Goal: Transaction & Acquisition: Purchase product/service

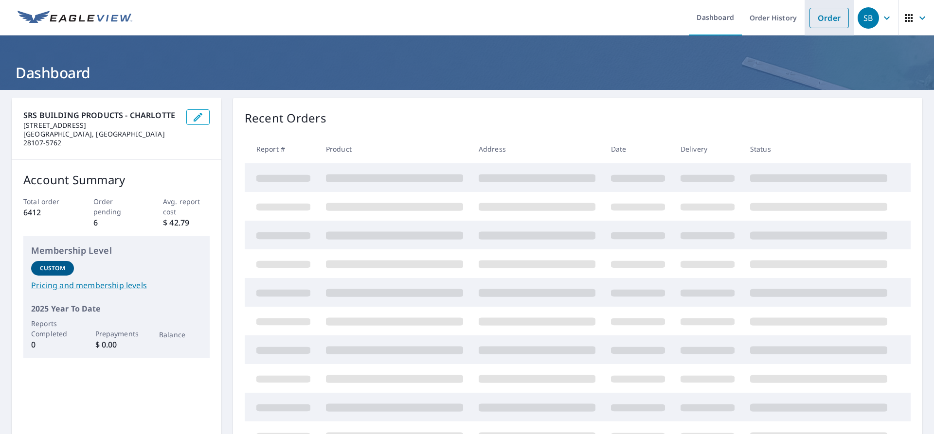
click at [820, 21] on link "Order" at bounding box center [829, 18] width 39 height 20
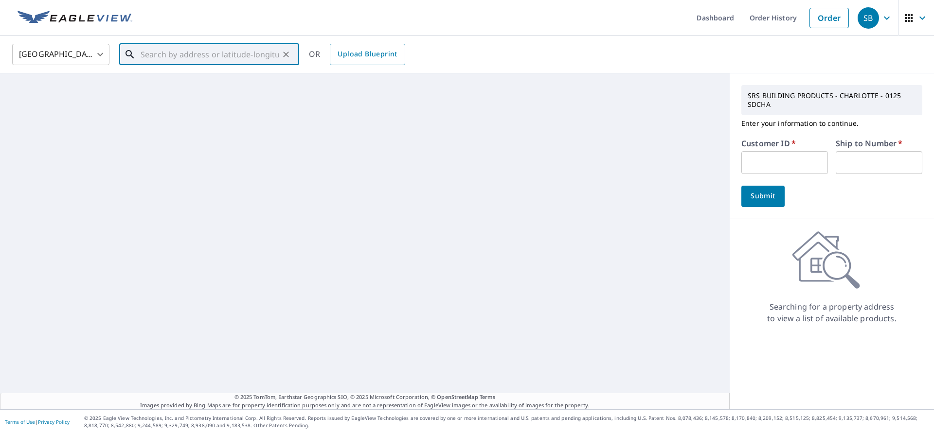
click at [144, 57] on input "text" at bounding box center [210, 54] width 139 height 27
click at [166, 92] on p "[GEOGRAPHIC_DATA], [GEOGRAPHIC_DATA] 28146" at bounding box center [215, 98] width 153 height 19
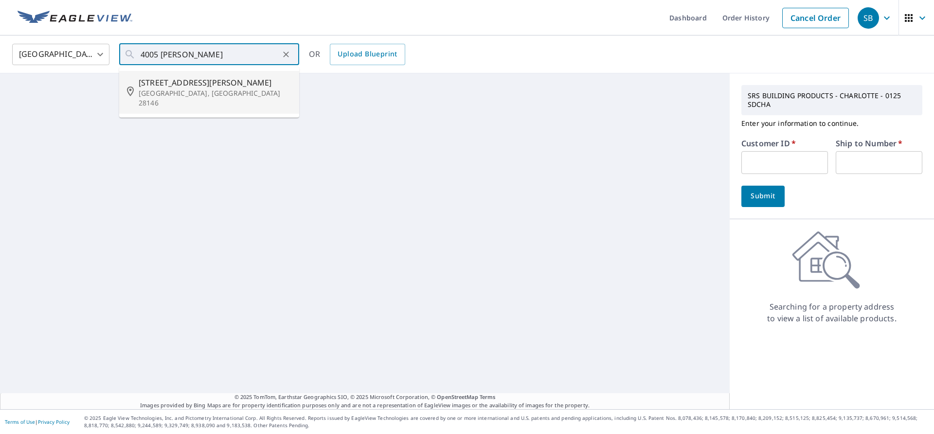
type input "[STREET_ADDRESS][PERSON_NAME]"
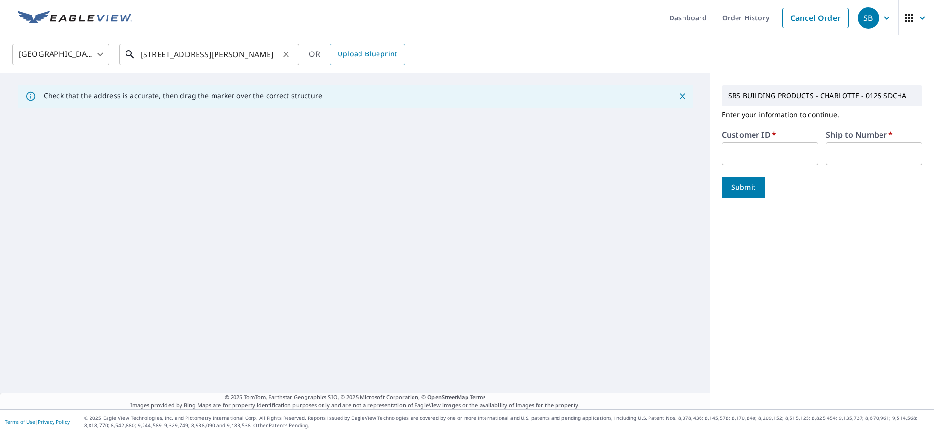
click at [273, 52] on input "[STREET_ADDRESS][PERSON_NAME]" at bounding box center [210, 54] width 139 height 27
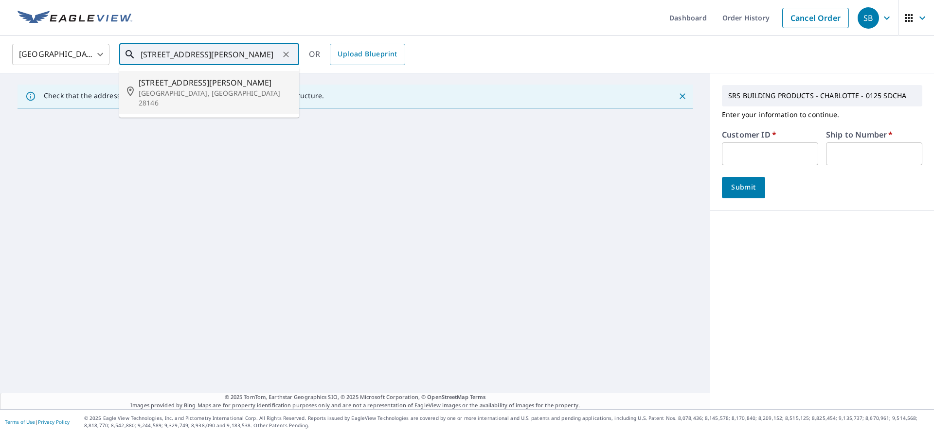
click at [203, 91] on p "[GEOGRAPHIC_DATA], [GEOGRAPHIC_DATA] 28146" at bounding box center [215, 98] width 153 height 19
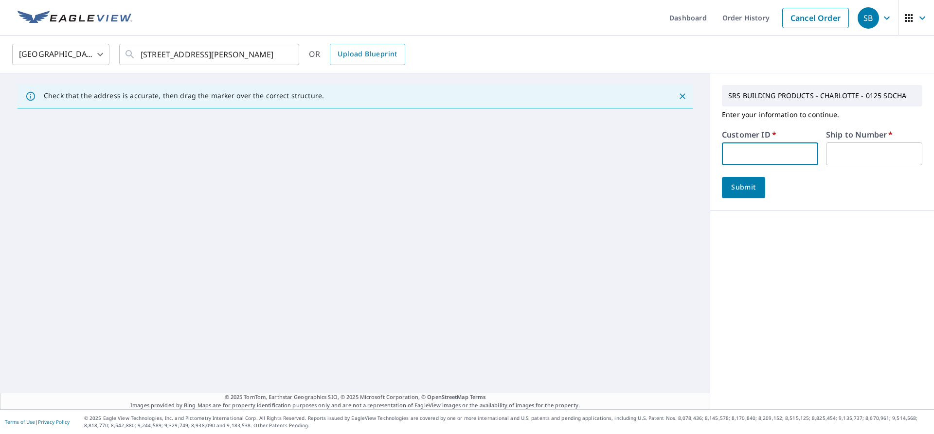
click at [760, 153] on input "text" at bounding box center [770, 154] width 96 height 23
type input "sdcha"
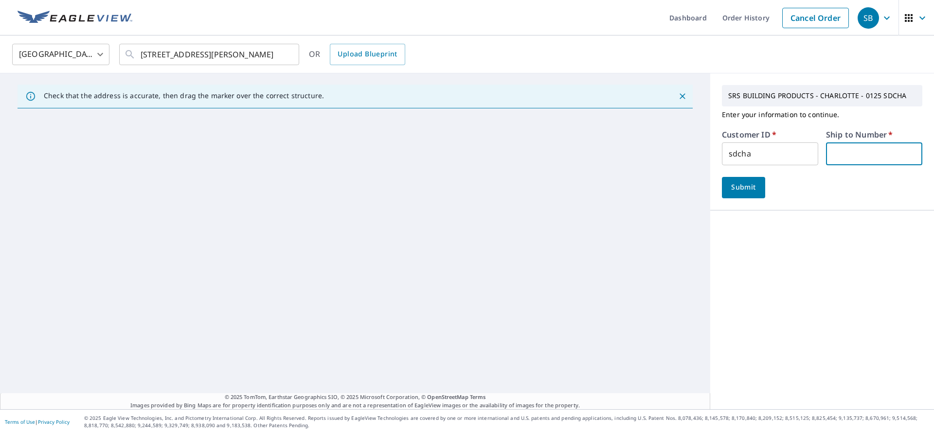
click at [840, 156] on input "text" at bounding box center [874, 154] width 96 height 23
type input "01"
click at [751, 185] on button "Submit" at bounding box center [743, 187] width 43 height 21
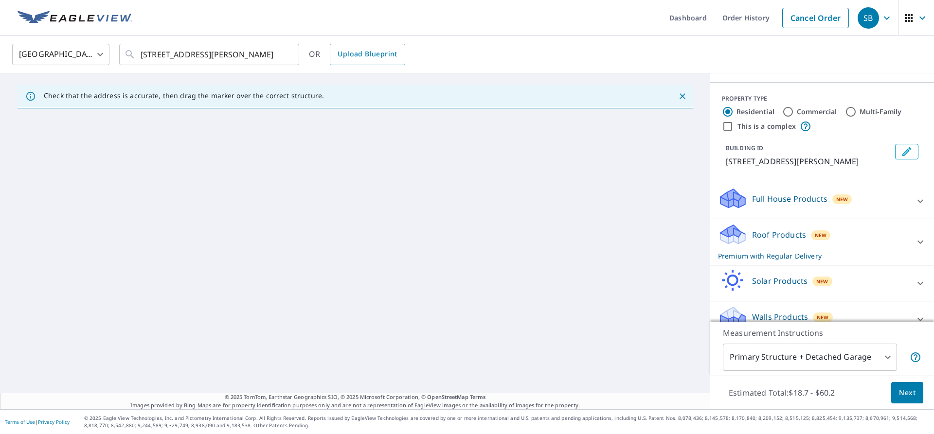
scroll to position [97, 0]
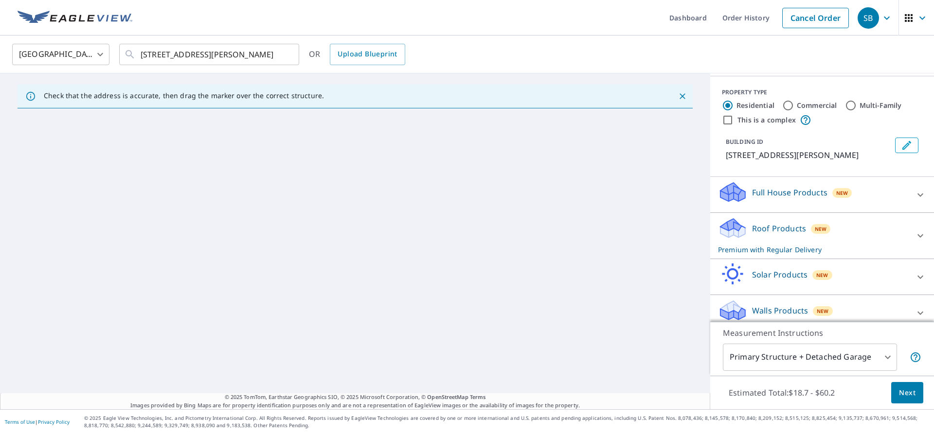
click at [752, 231] on p "Roof Products" at bounding box center [779, 229] width 54 height 12
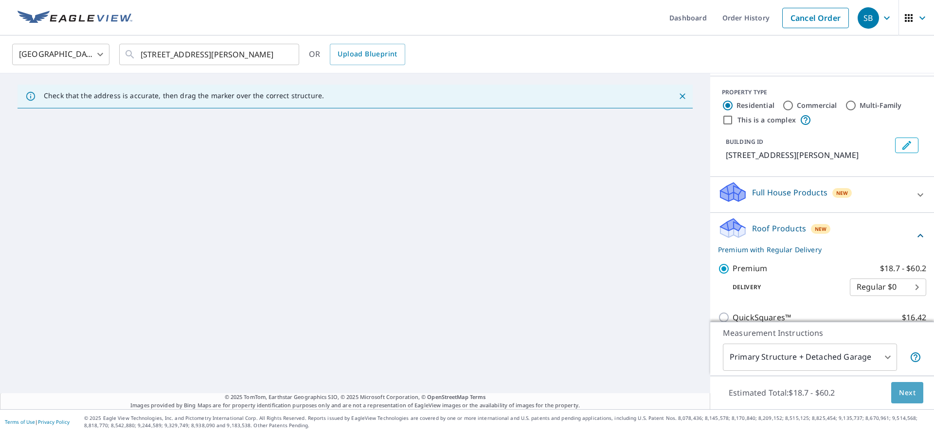
click at [903, 393] on span "Next" at bounding box center [907, 393] width 17 height 12
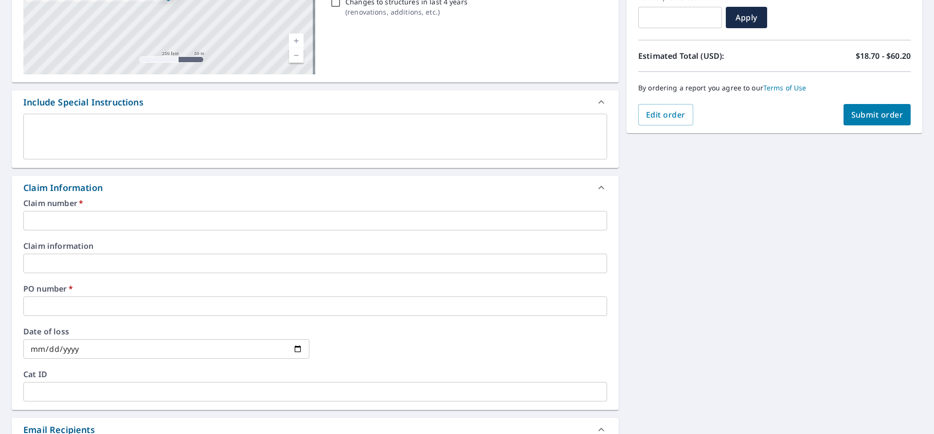
scroll to position [195, 0]
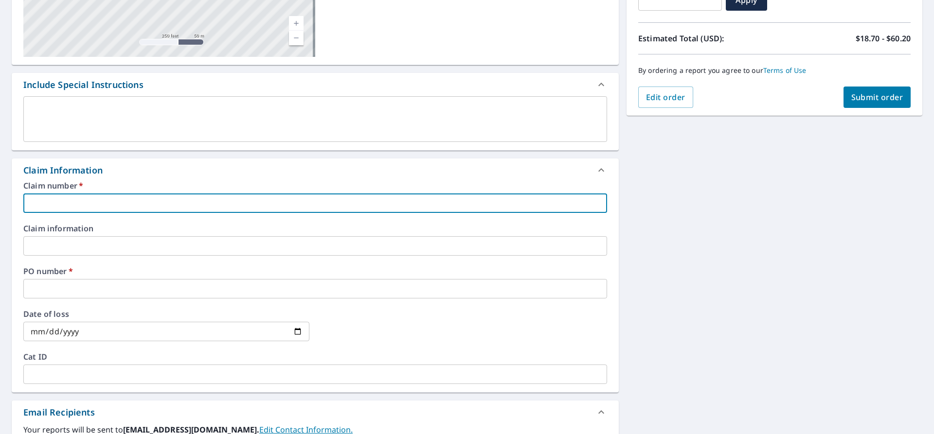
click at [39, 202] on input "text" at bounding box center [315, 203] width 584 height 19
type input "4"
checkbox input "true"
type input "40"
checkbox input "true"
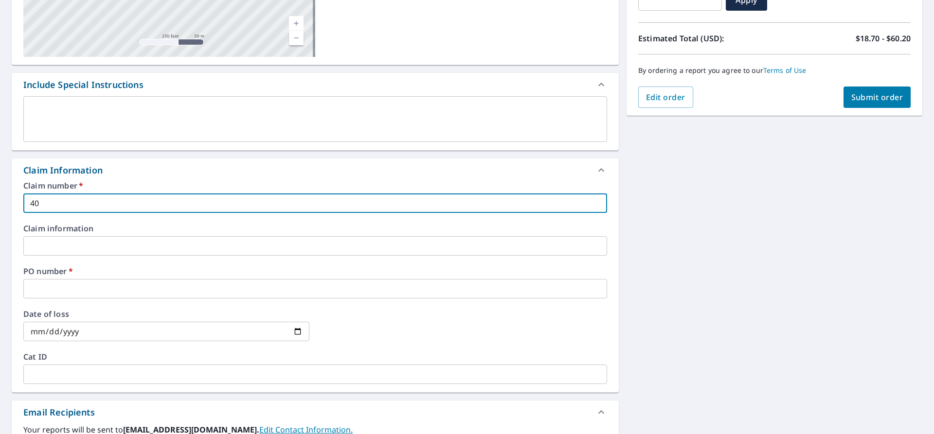
type input "400"
checkbox input "true"
type input "4005"
checkbox input "true"
type input "4005"
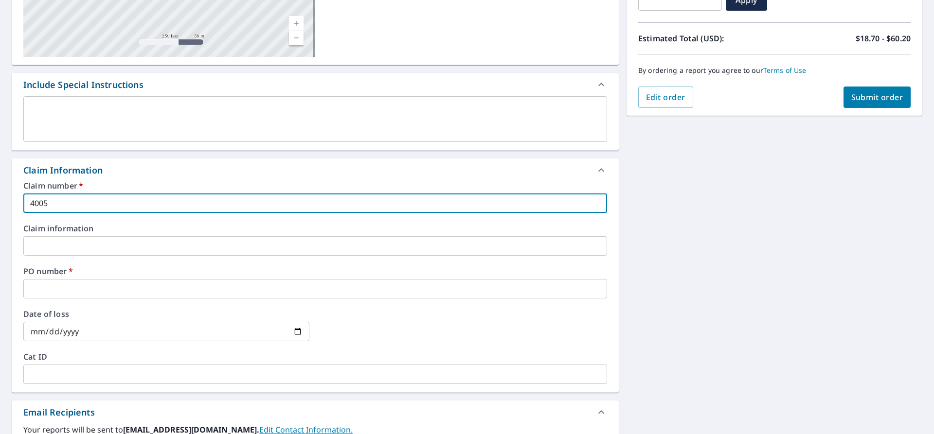
checkbox input "true"
type input "4005 G"
checkbox input "true"
type input "4005 GA"
checkbox input "true"
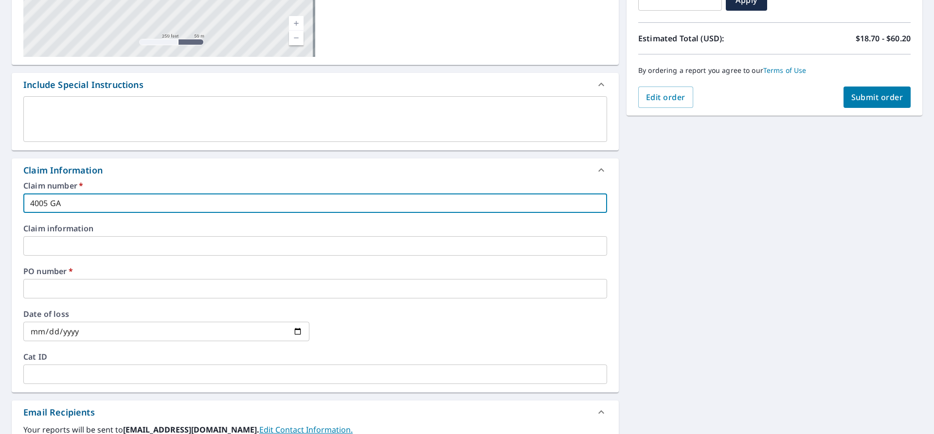
type input "4005 GAR"
checkbox input "true"
type input "4005 GARD"
checkbox input "true"
type input "4005 GARDN"
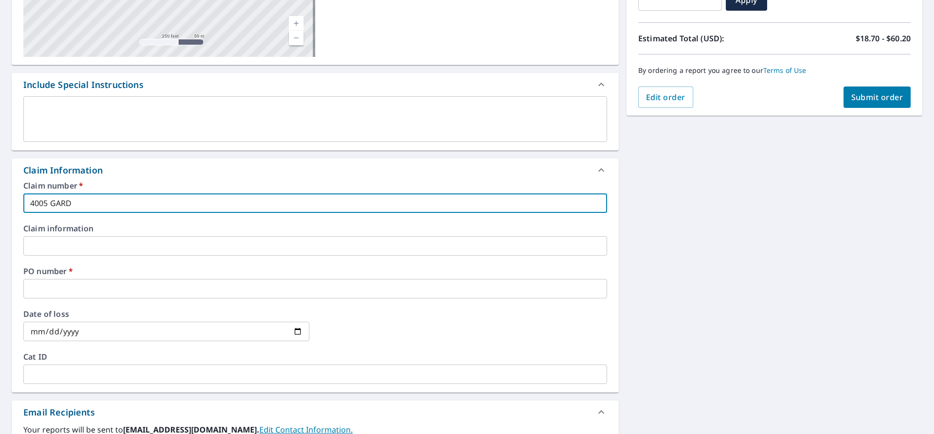
checkbox input "true"
type input "4005 GARDNE"
checkbox input "true"
type input "4005 [PERSON_NAME]"
checkbox input "true"
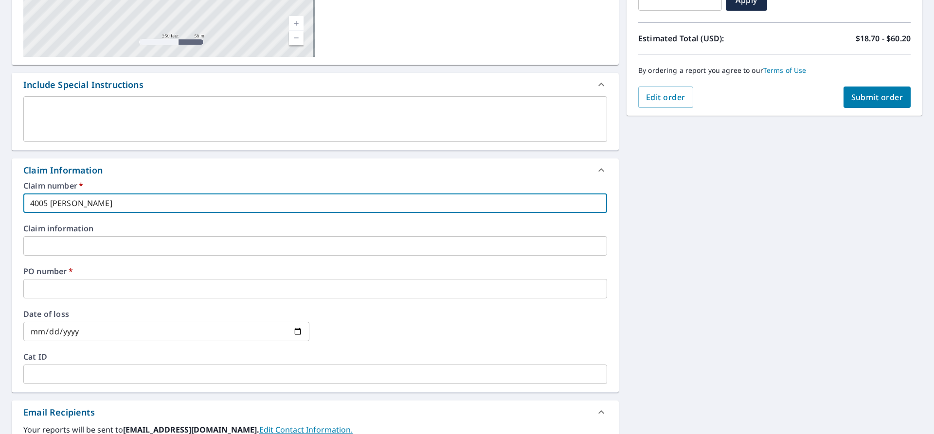
drag, startPoint x: 86, startPoint y: 203, endPoint x: 24, endPoint y: 202, distance: 61.8
click at [24, 202] on input "4005 [PERSON_NAME]" at bounding box center [315, 203] width 584 height 19
type input "4005 [PERSON_NAME]"
click at [49, 288] on input "text" at bounding box center [315, 288] width 584 height 19
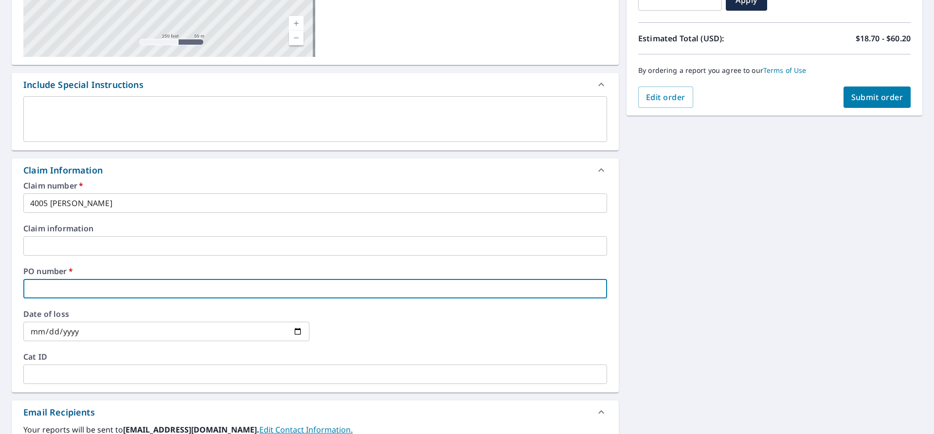
paste input "4005 [PERSON_NAME]"
type input "4005 [PERSON_NAME]"
checkbox input "true"
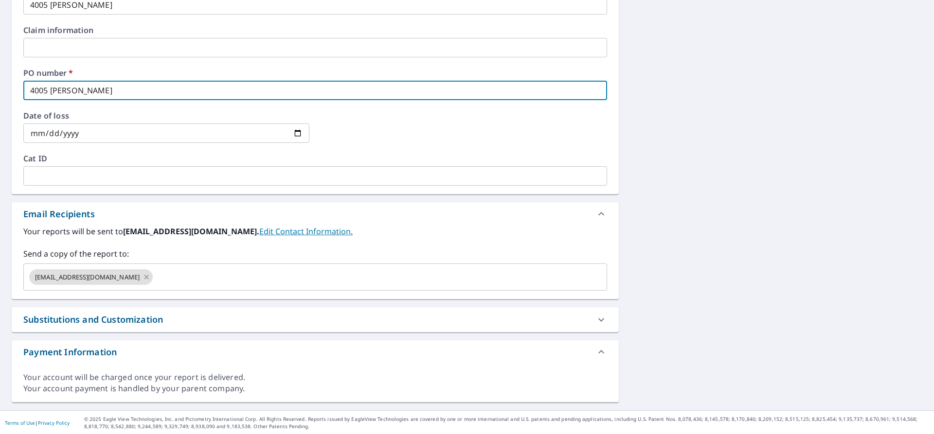
scroll to position [394, 0]
type input "4005 [PERSON_NAME]"
click at [200, 276] on input "text" at bounding box center [371, 276] width 434 height 18
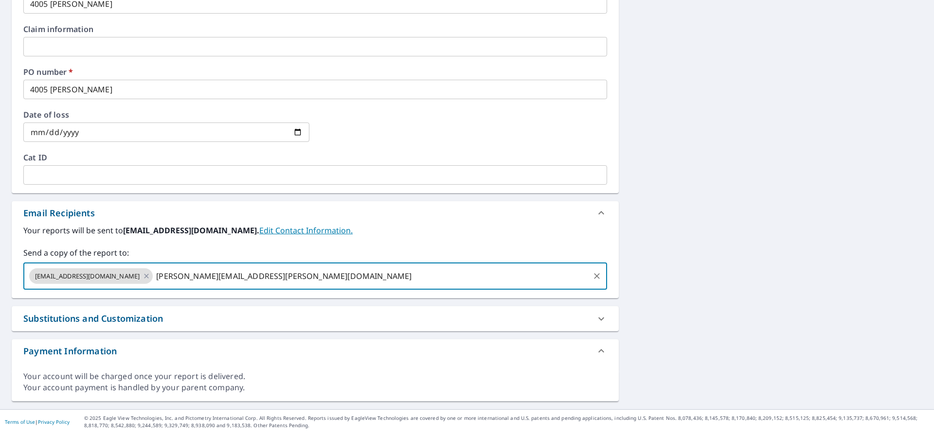
type input "[PERSON_NAME][EMAIL_ADDRESS][PERSON_NAME][DOMAIN_NAME]"
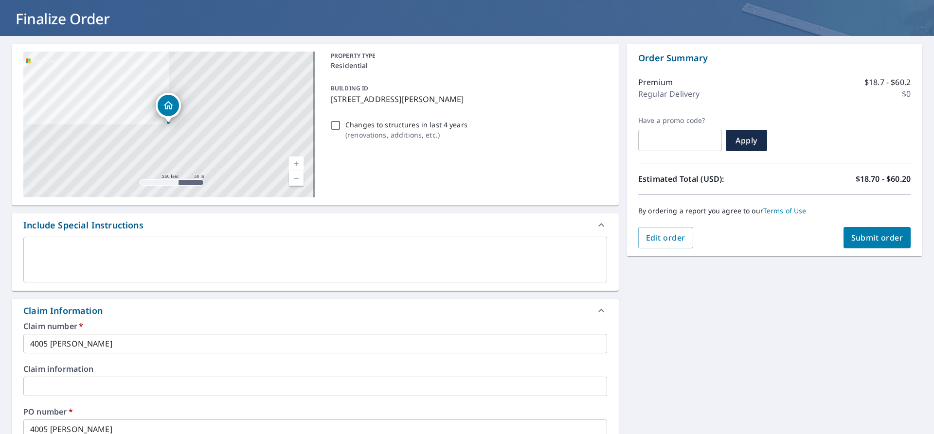
scroll to position [54, 0]
click at [851, 235] on span "Submit order" at bounding box center [877, 238] width 52 height 11
checkbox input "true"
